Goal: Information Seeking & Learning: Learn about a topic

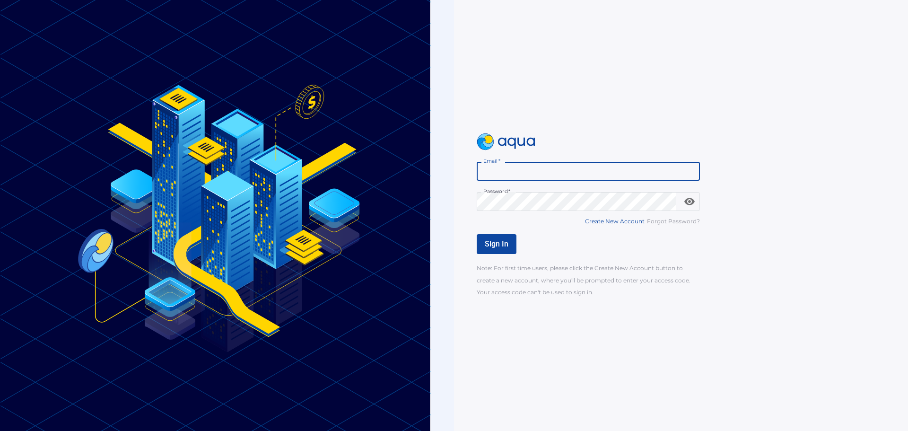
click at [533, 170] on input "Email   *" at bounding box center [588, 171] width 223 height 19
type input "**********"
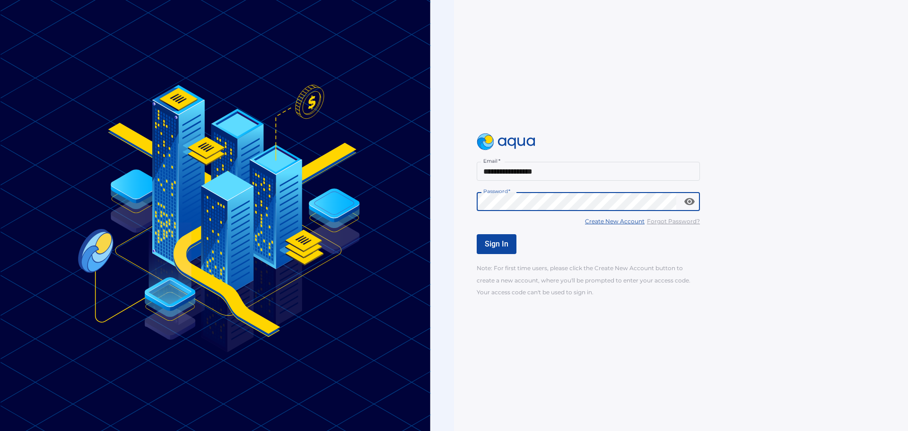
click at [528, 173] on input "**********" at bounding box center [588, 171] width 223 height 19
click at [499, 243] on span "Sign In" at bounding box center [497, 243] width 24 height 9
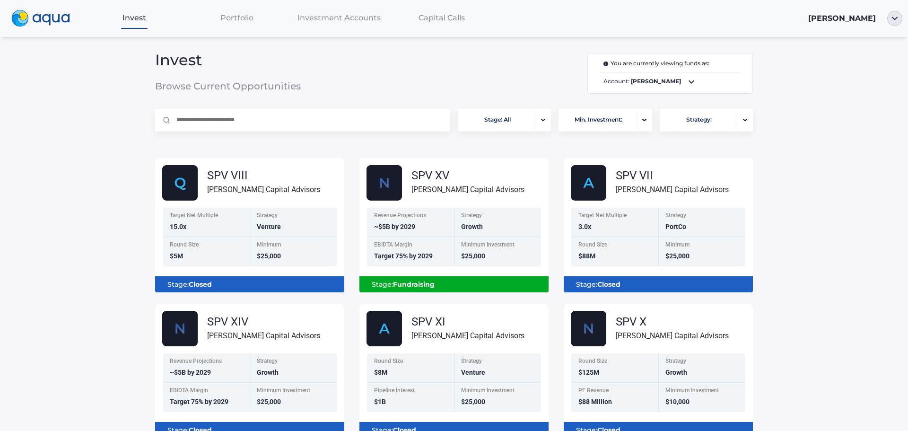
click at [686, 86] on icon at bounding box center [691, 81] width 11 height 11
click at [669, 86] on div at bounding box center [454, 215] width 908 height 431
click at [241, 18] on span "Portfolio" at bounding box center [236, 17] width 33 height 9
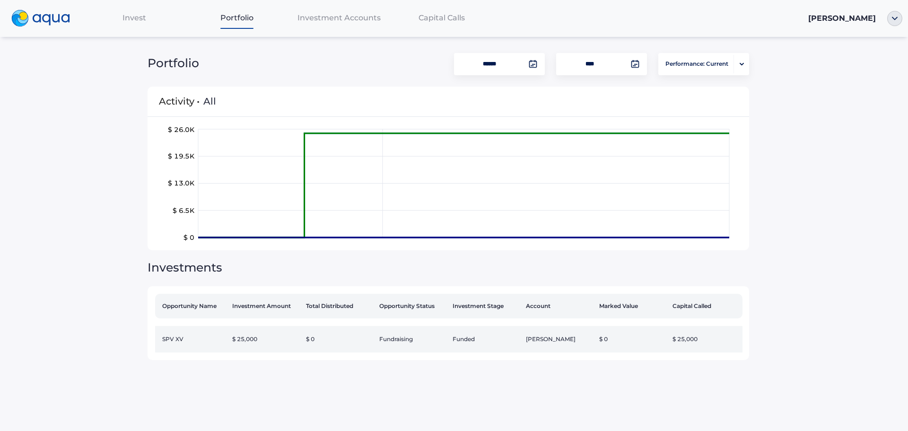
click at [535, 330] on td "[PERSON_NAME]" at bounding box center [558, 339] width 73 height 26
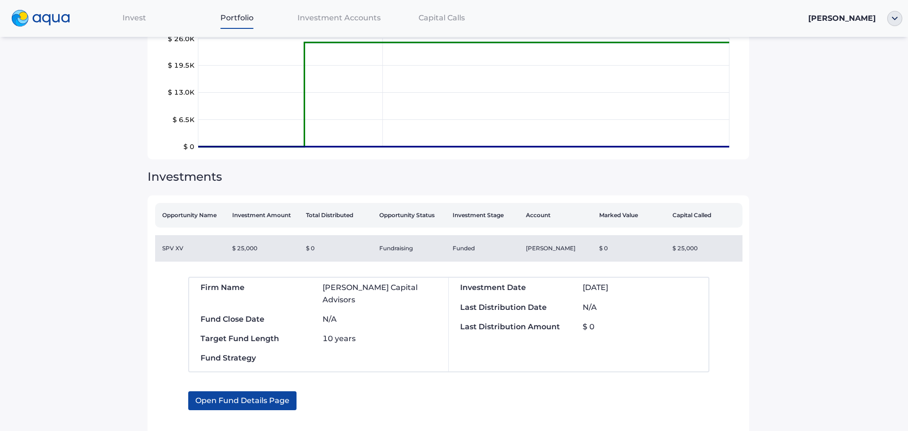
scroll to position [95, 0]
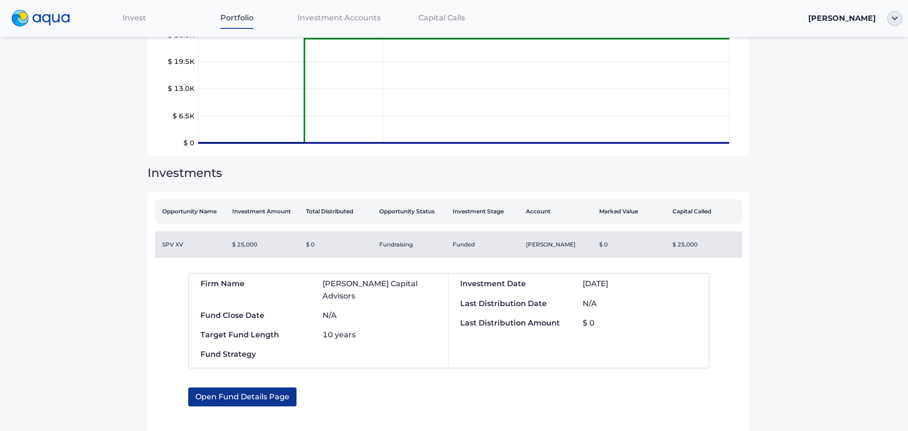
click at [275, 387] on span "Open Fund Details Page" at bounding box center [242, 396] width 94 height 19
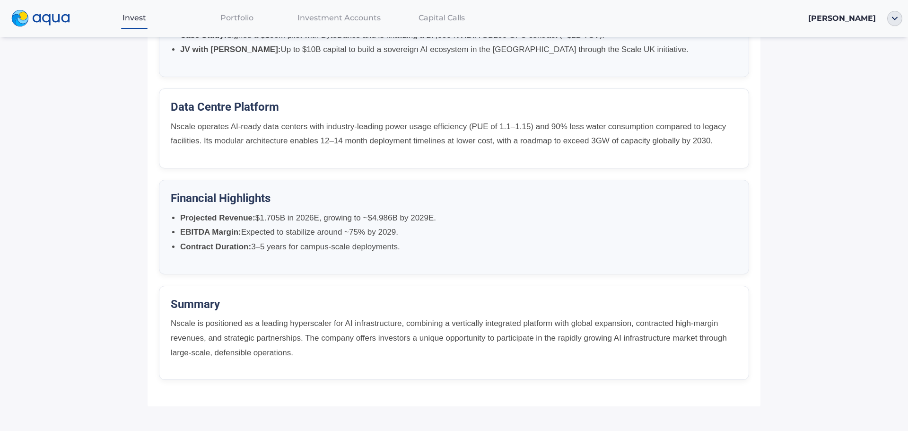
scroll to position [645, 0]
